Goal: Transaction & Acquisition: Book appointment/travel/reservation

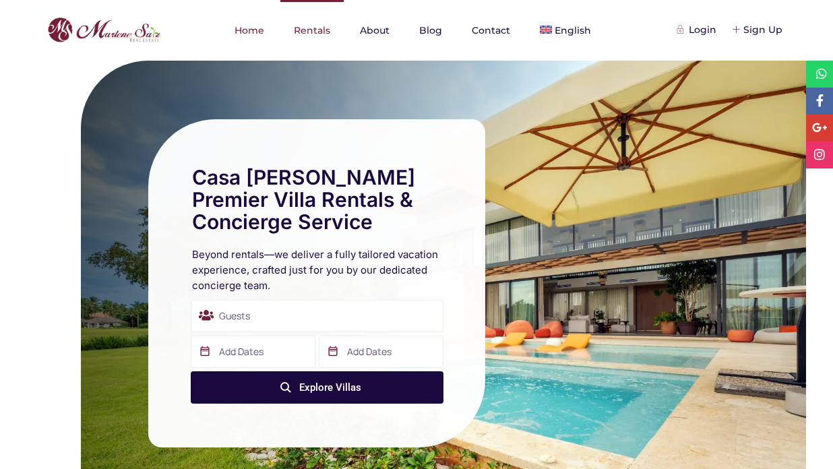
click at [308, 32] on link "Rentals" at bounding box center [312, 30] width 63 height 61
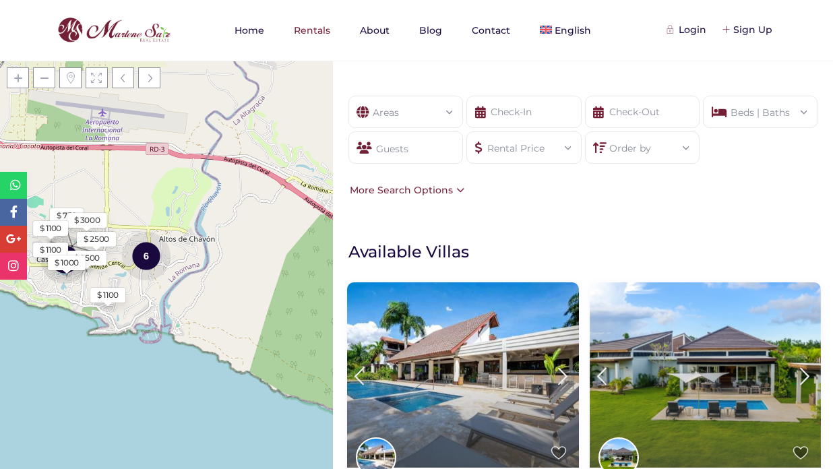
click at [452, 111] on span at bounding box center [452, 111] width 0 height 0
click at [537, 112] on input "text" at bounding box center [524, 112] width 115 height 32
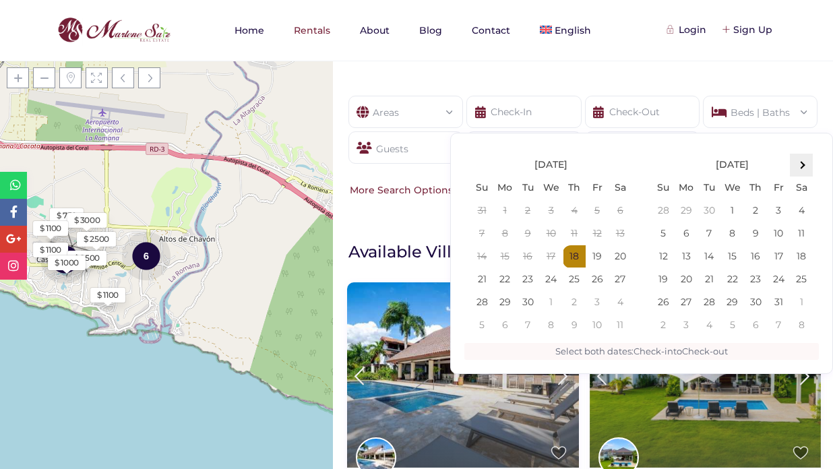
click at [801, 163] on span at bounding box center [801, 165] width 7 height 7
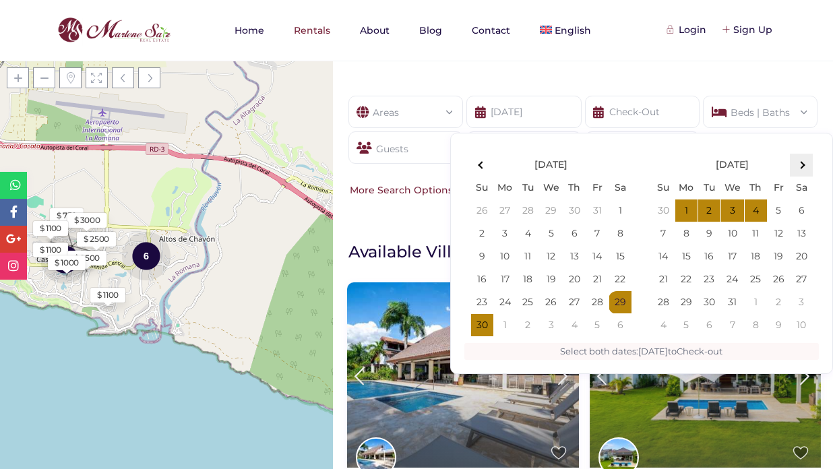
click at [804, 165] on span at bounding box center [801, 165] width 7 height 7
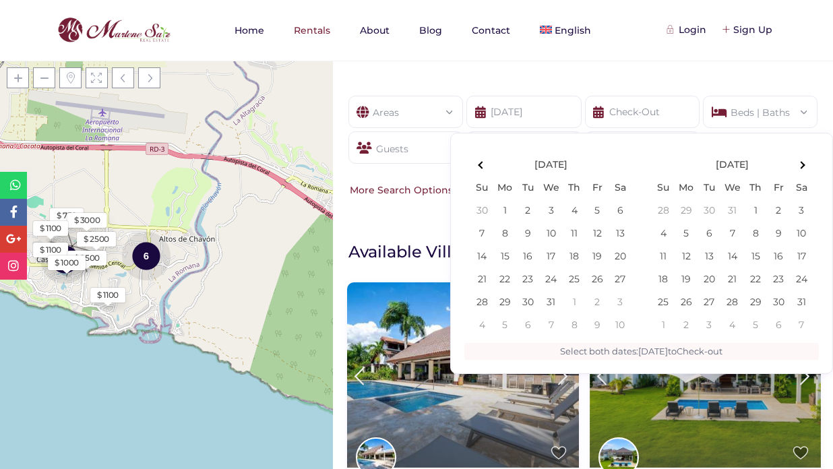
click at [804, 165] on span at bounding box center [801, 165] width 7 height 7
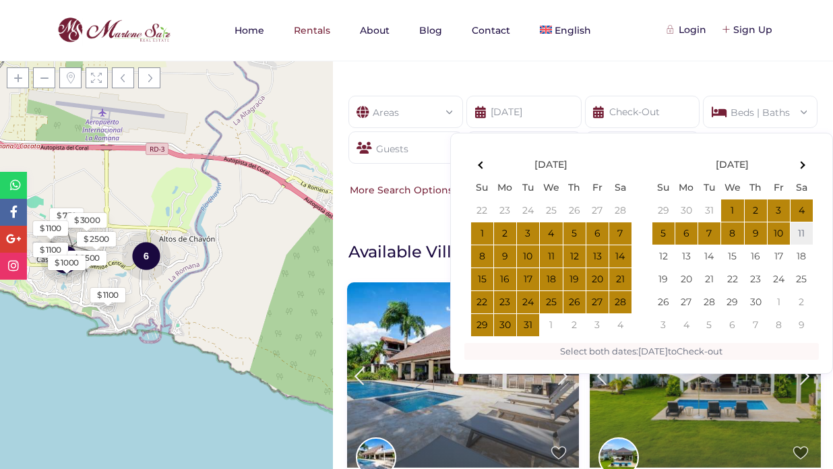
type input "[DATE]"
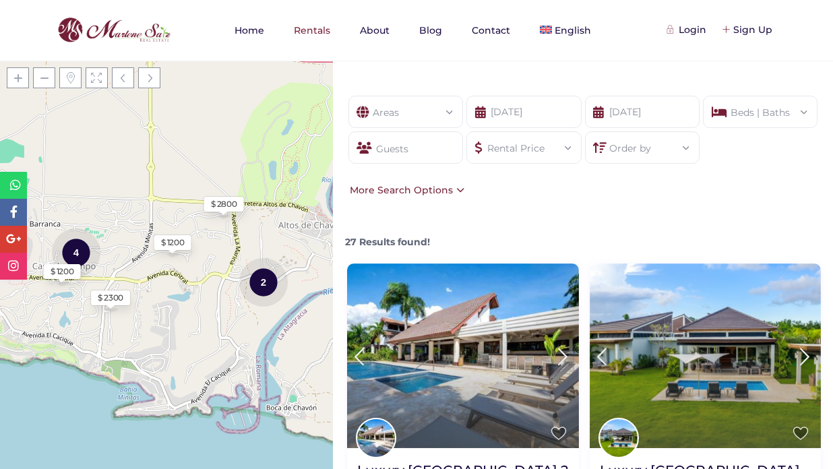
click at [429, 154] on div "Guests" at bounding box center [406, 147] width 115 height 32
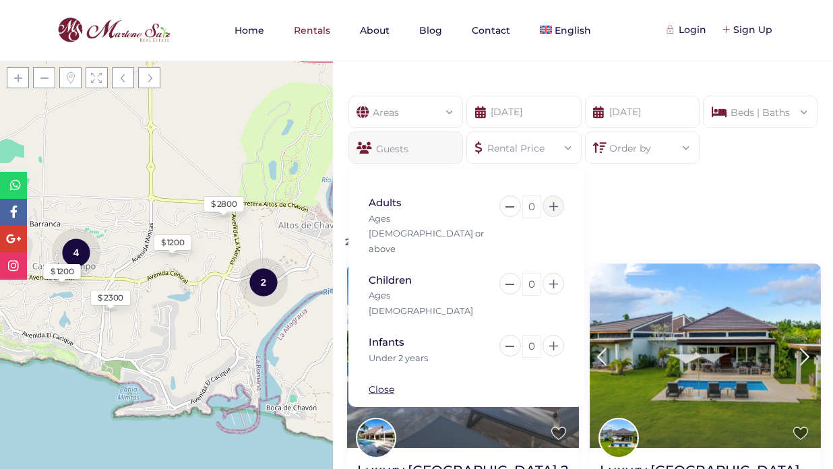
click at [556, 206] on icon at bounding box center [554, 206] width 9 height 9
click at [666, 206] on div "Areas All Areas [GEOGRAPHIC_DATA] (26) - [GEOGRAPHIC_DATA] (1) - [GEOGRAPHIC_DA…" at bounding box center [583, 147] width 500 height 142
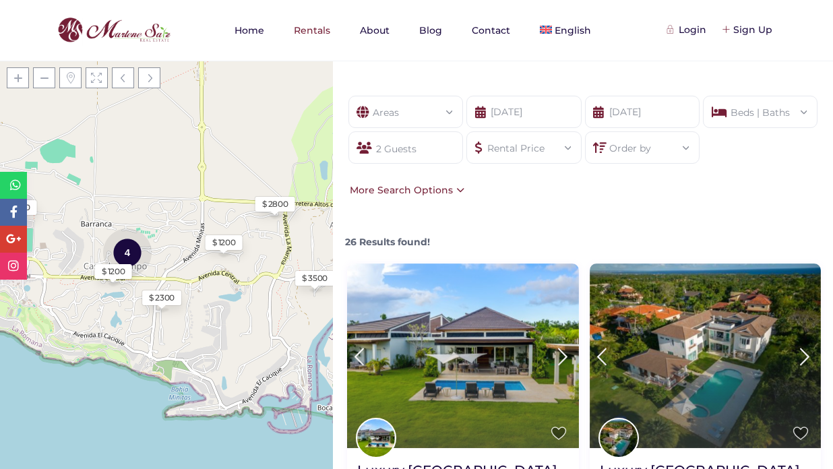
click at [573, 149] on div "Rental Price Price selector $ 0 $ 5,000 Price range: $ 0 to $ 5,000 Reset Done" at bounding box center [524, 147] width 115 height 32
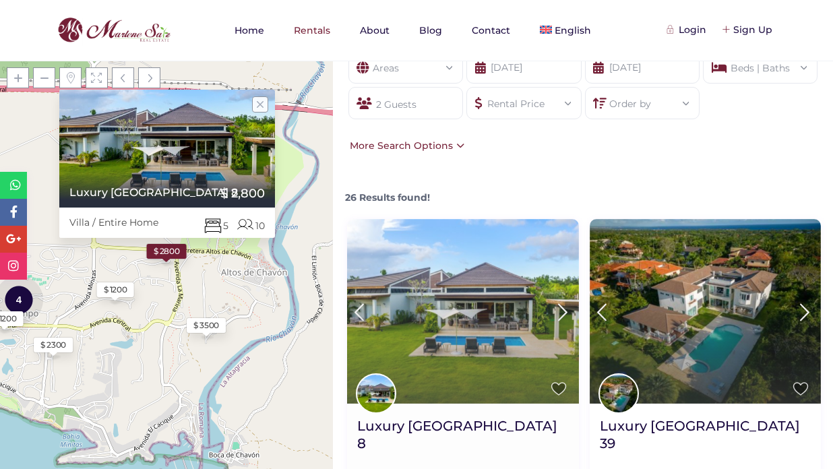
scroll to position [42, 0]
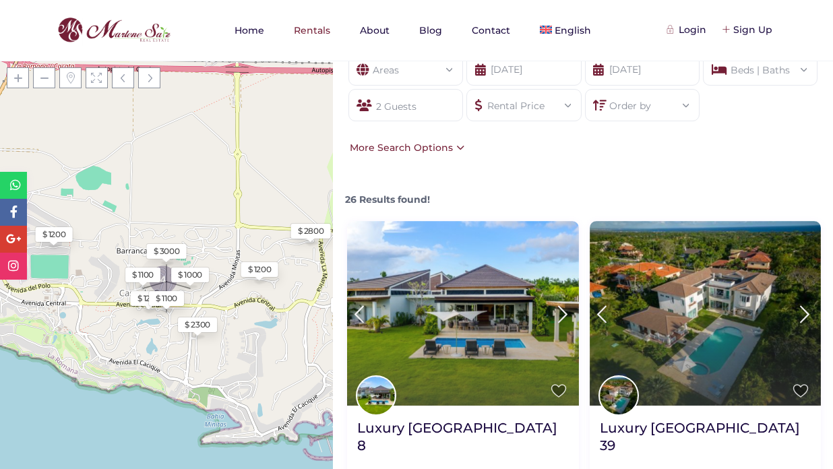
click at [560, 105] on div "Rental Price" at bounding box center [523, 102] width 93 height 24
click at [571, 105] on span at bounding box center [571, 105] width 0 height 0
click at [738, 183] on div "26 Results found!" at bounding box center [584, 194] width 485 height 25
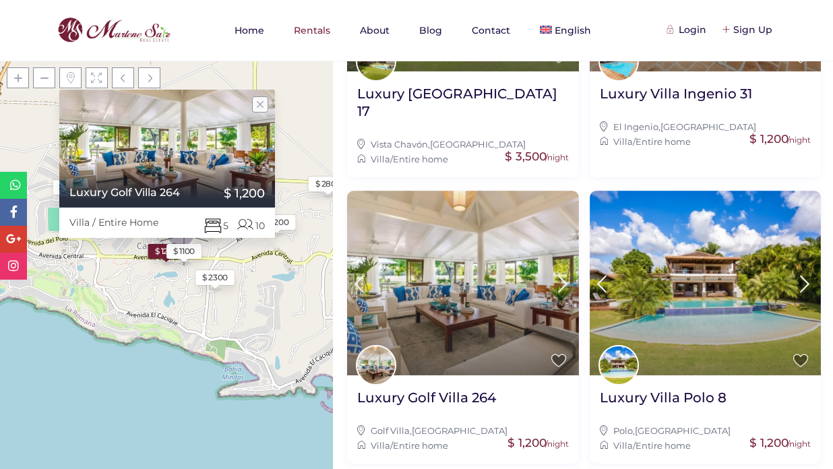
scroll to position [1275, 0]
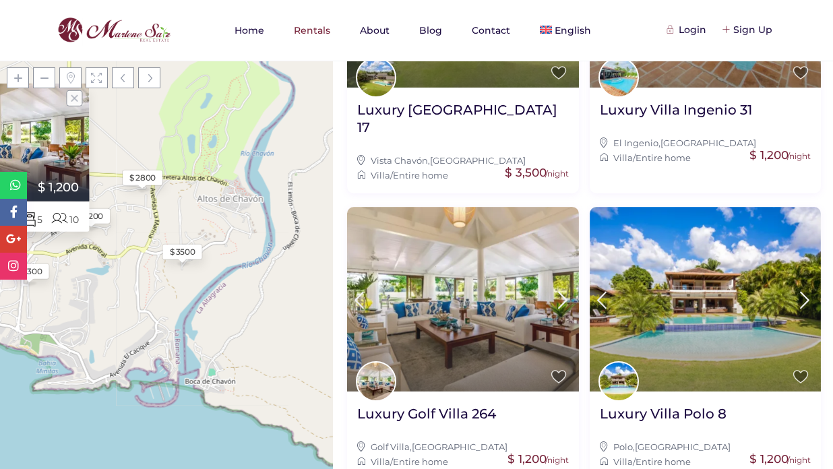
scroll to position [1277, 0]
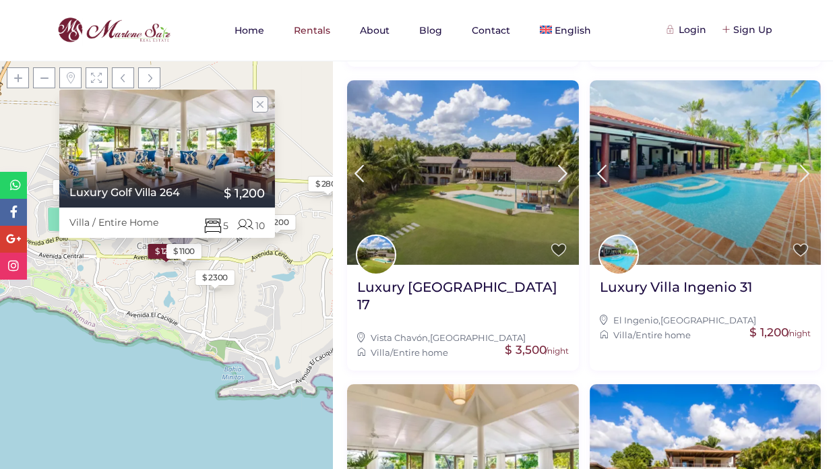
scroll to position [1084, 0]
